Goal: Task Accomplishment & Management: Manage account settings

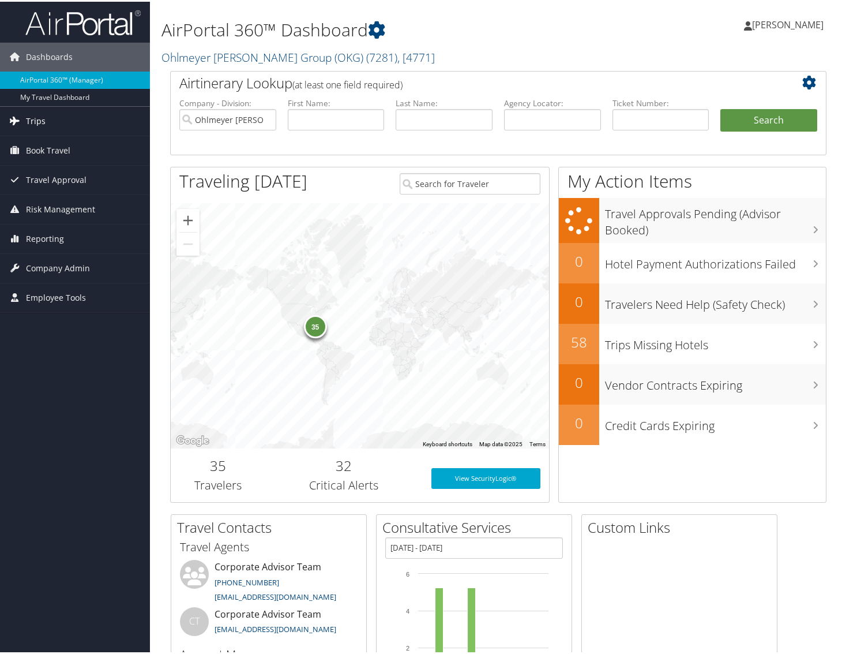
click at [37, 124] on span "Trips" at bounding box center [36, 119] width 20 height 29
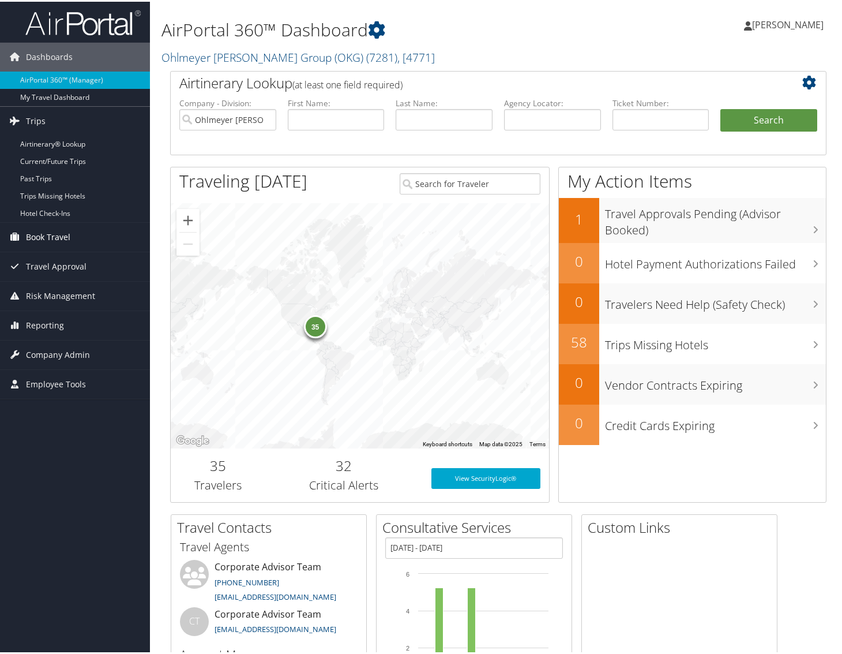
click at [49, 234] on span "Book Travel" at bounding box center [48, 235] width 44 height 29
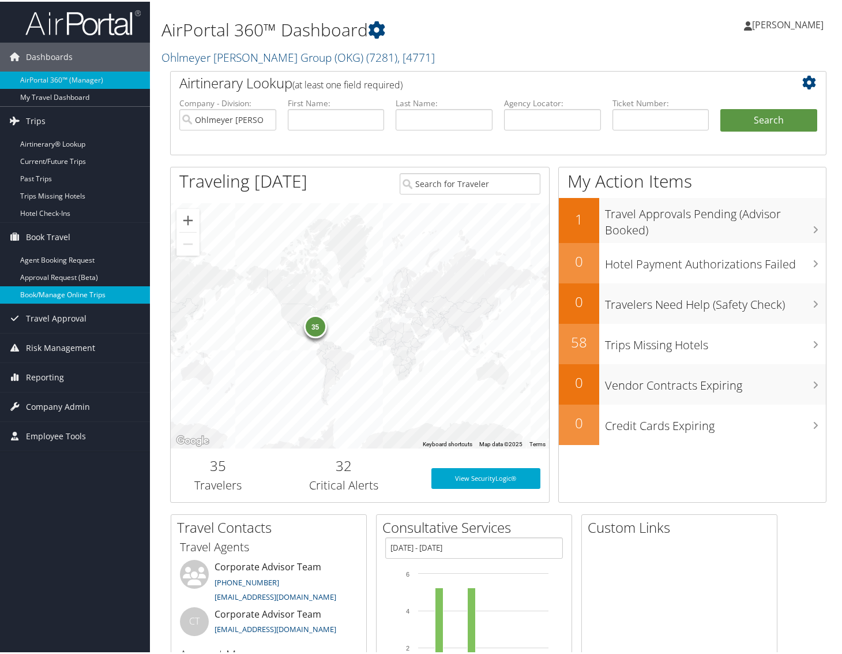
click at [50, 298] on link "Book/Manage Online Trips" at bounding box center [75, 292] width 150 height 17
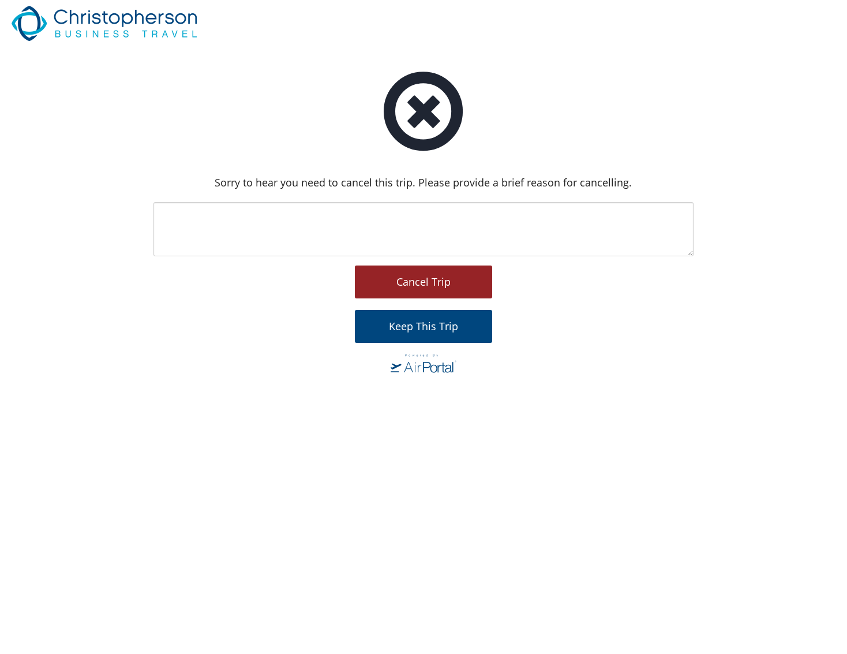
click at [448, 289] on button "Cancel Trip" at bounding box center [423, 281] width 137 height 33
click at [431, 283] on span "Cancel Trip" at bounding box center [423, 282] width 54 height 14
type textarea "Price is $1600"
click at [443, 284] on span "Cancel Trip" at bounding box center [423, 282] width 54 height 14
